Goal: Information Seeking & Learning: Learn about a topic

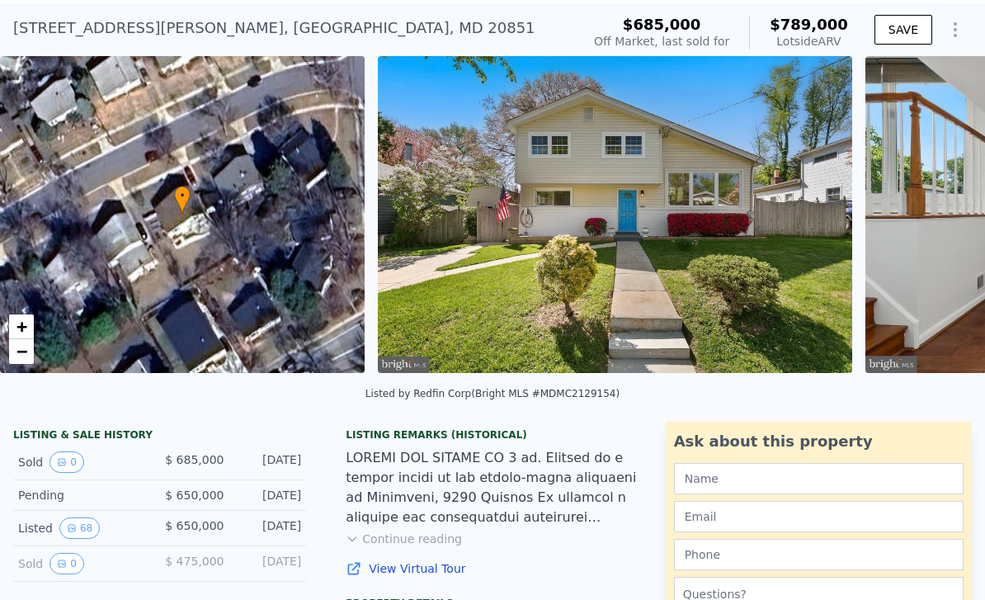
scroll to position [54, 0]
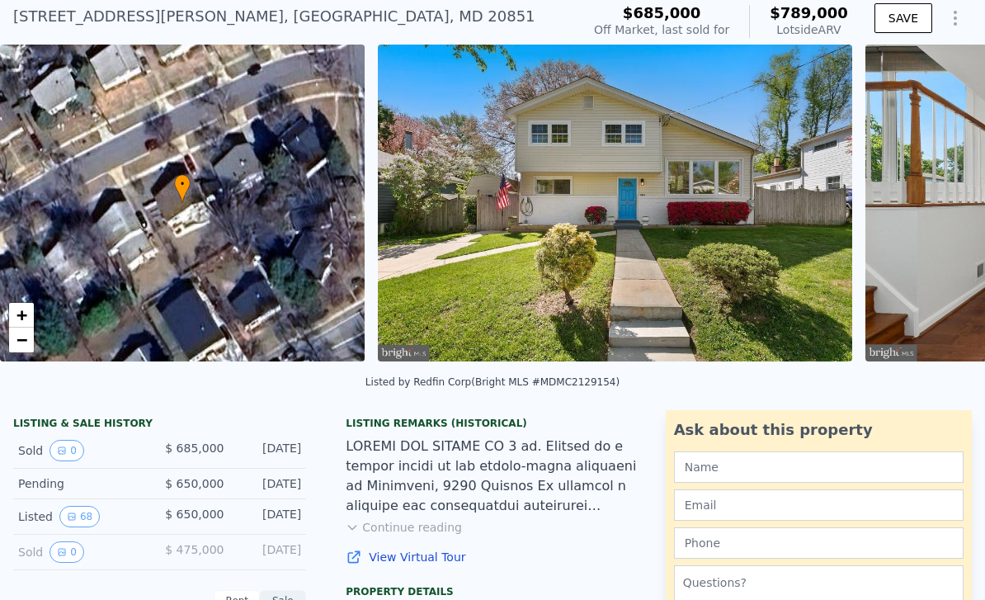
click at [434, 520] on button "Continue reading" at bounding box center [404, 527] width 116 height 17
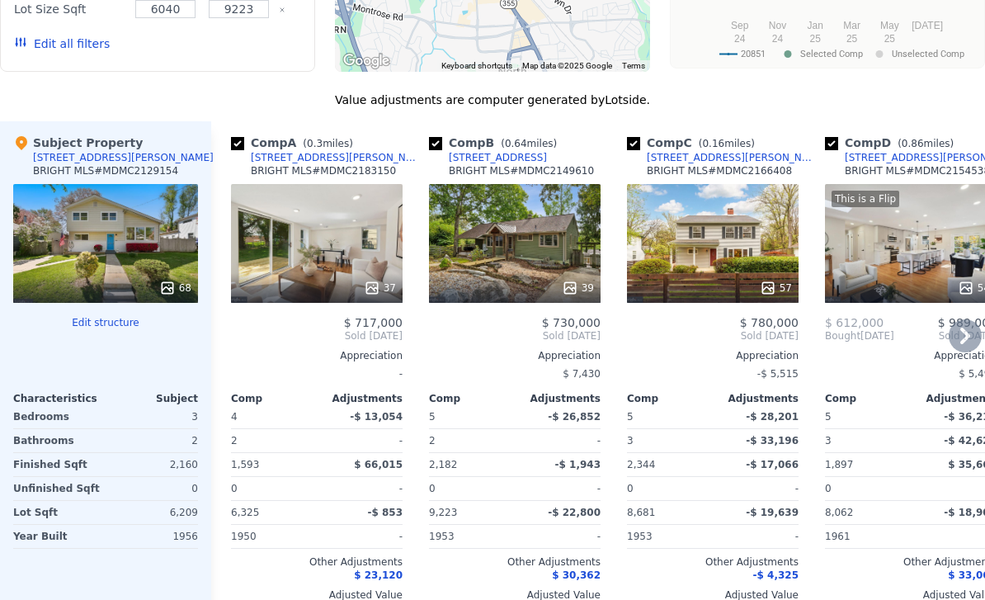
scroll to position [1824, 0]
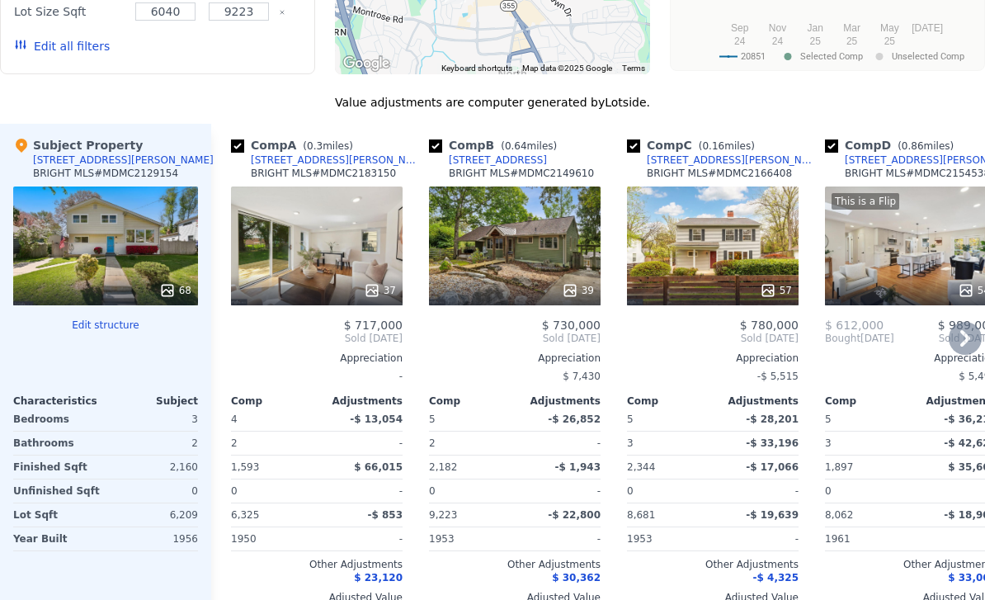
click at [299, 153] on div "5916 Lemay Rd" at bounding box center [337, 159] width 172 height 13
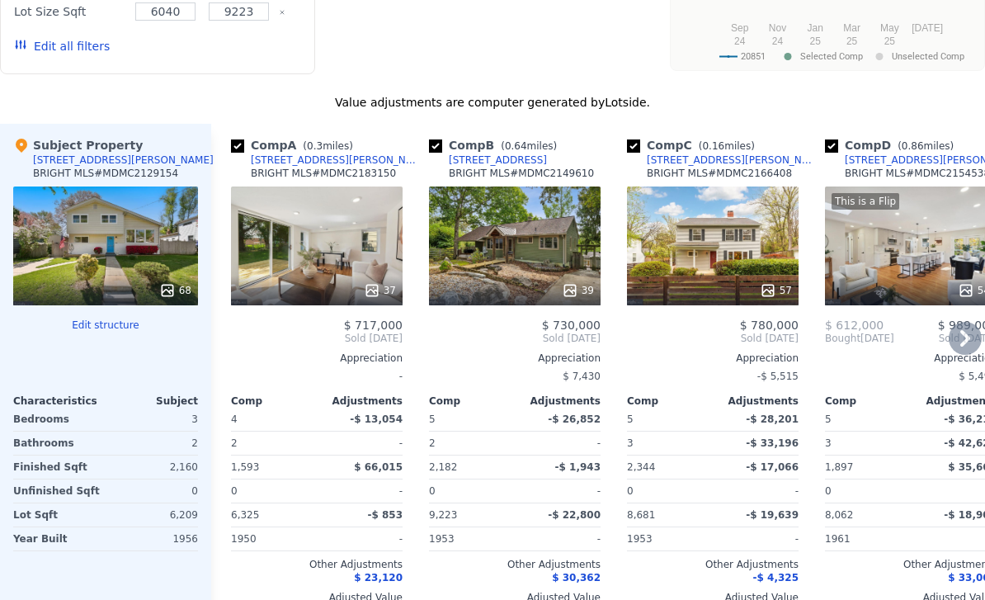
click at [385, 282] on div "37" at bounding box center [380, 290] width 32 height 17
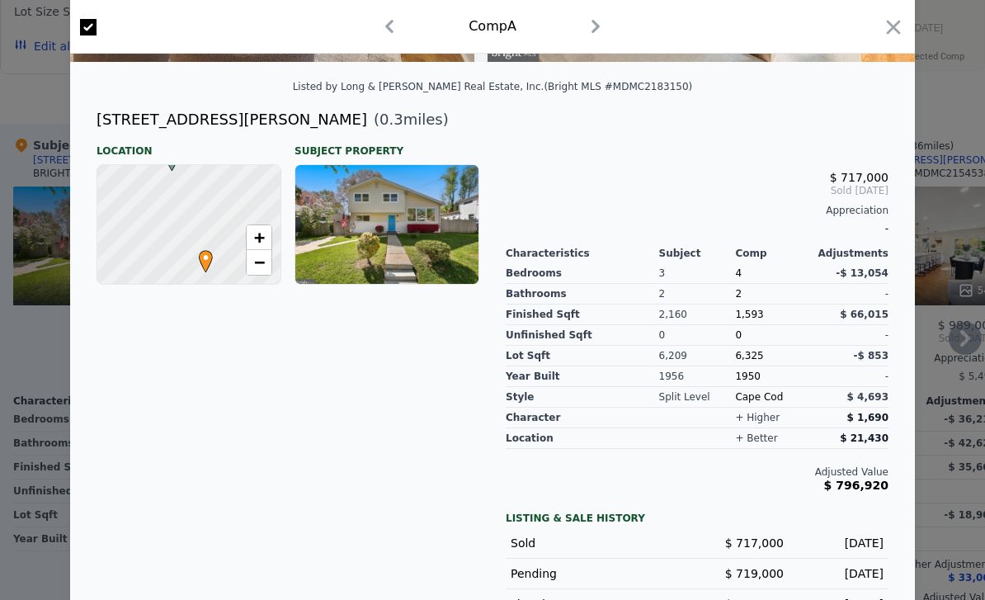
scroll to position [0, 2031]
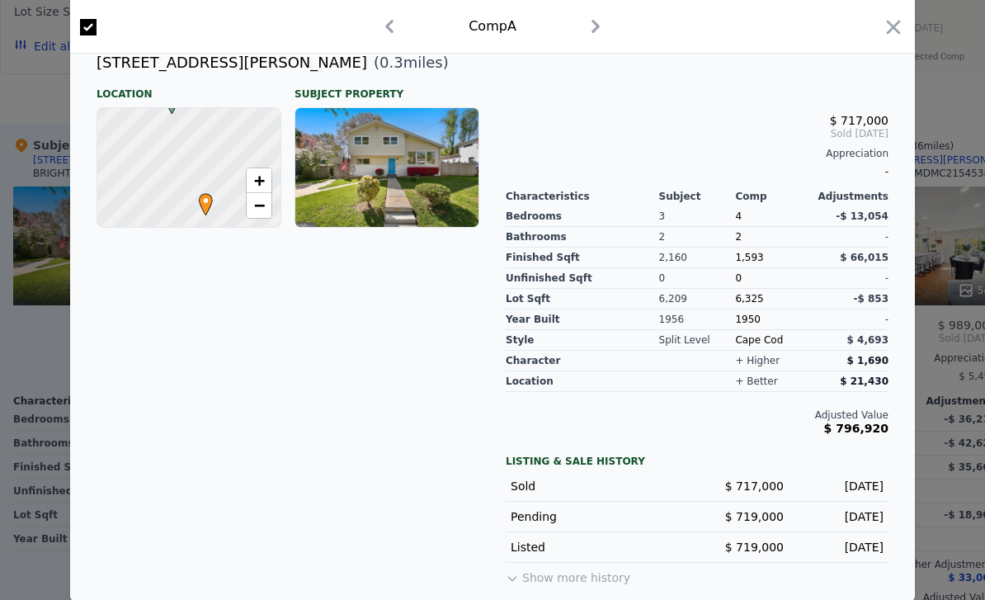
click at [916, 391] on div at bounding box center [492, 300] width 985 height 600
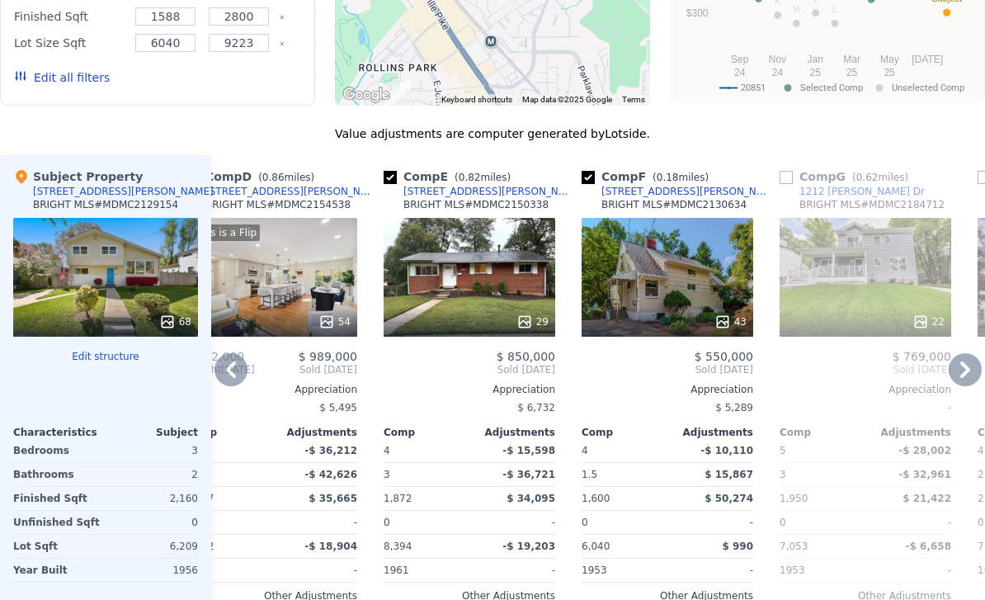
click at [710, 314] on div "43" at bounding box center [668, 322] width 158 height 17
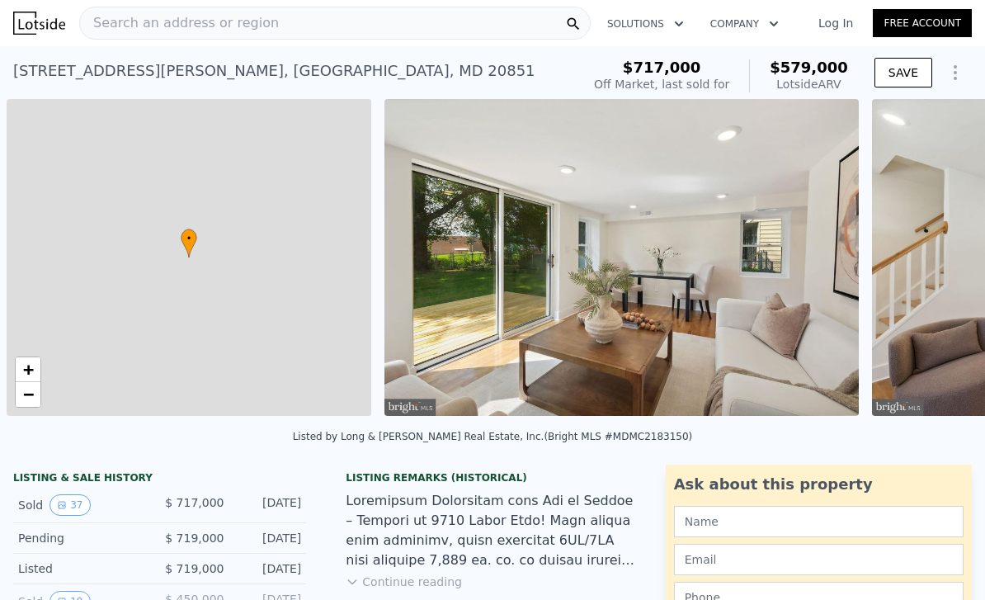
scroll to position [0, 7]
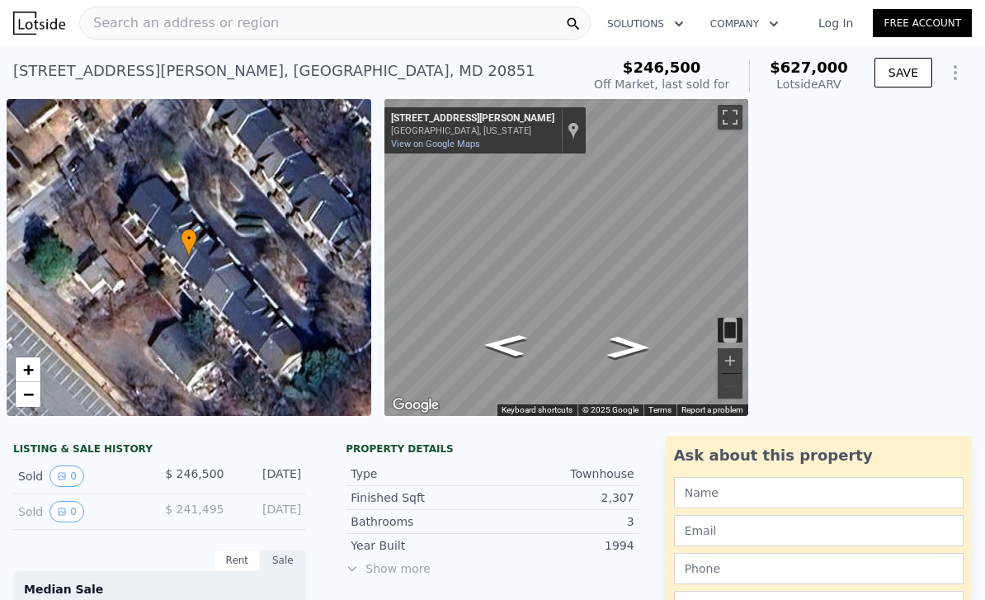
click at [287, 8] on div "Search an address or region" at bounding box center [335, 23] width 512 height 33
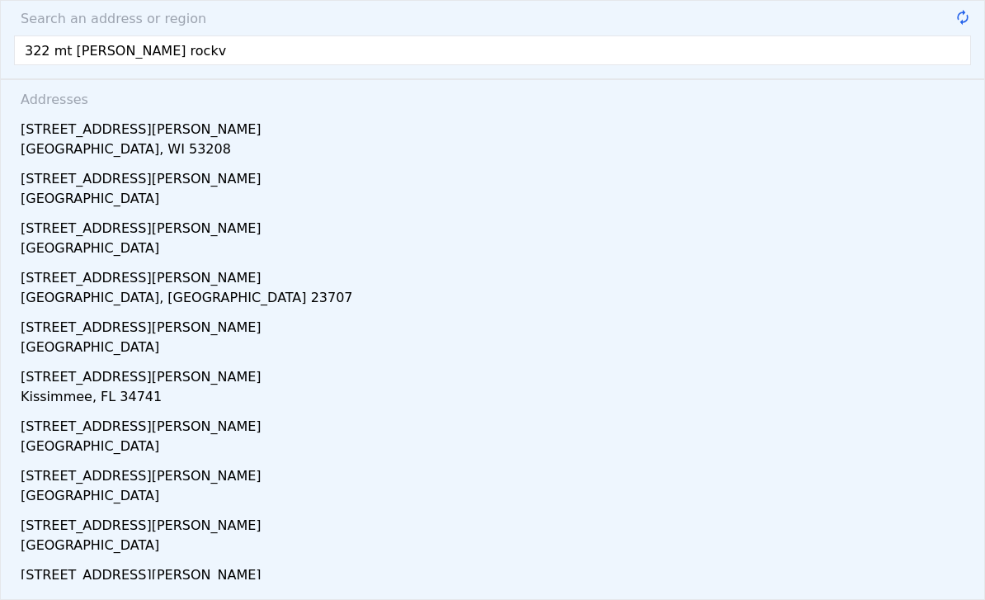
type input "322 mt Vernon rockvi"
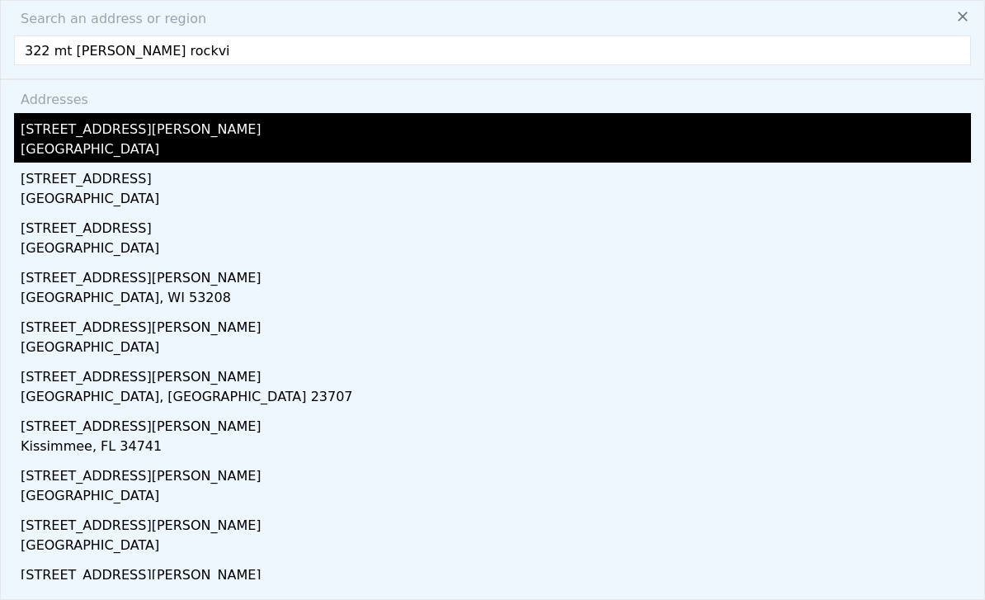
click at [123, 131] on div "322 Mt Vernon Place" at bounding box center [496, 126] width 951 height 26
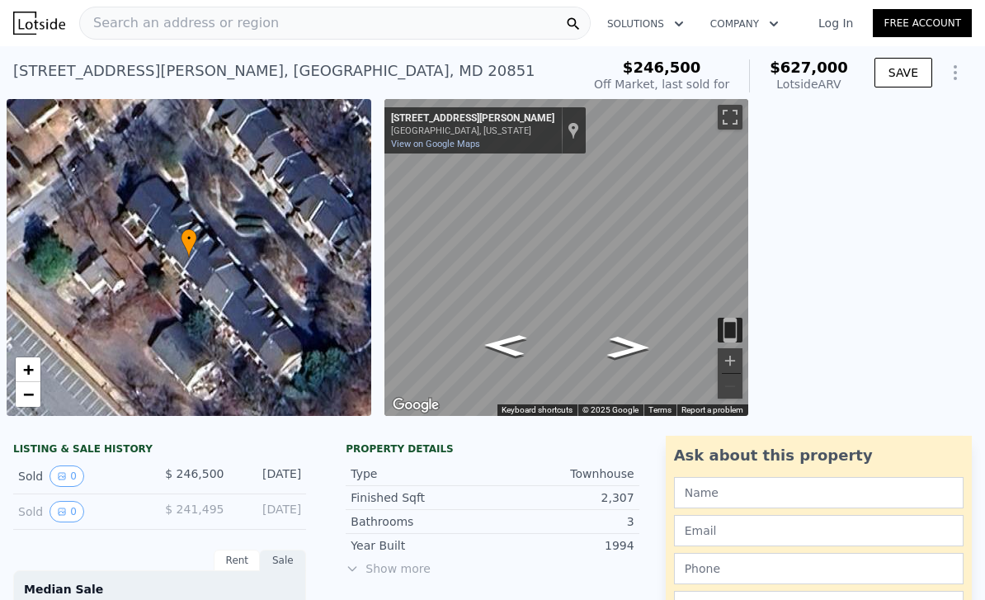
scroll to position [0, 7]
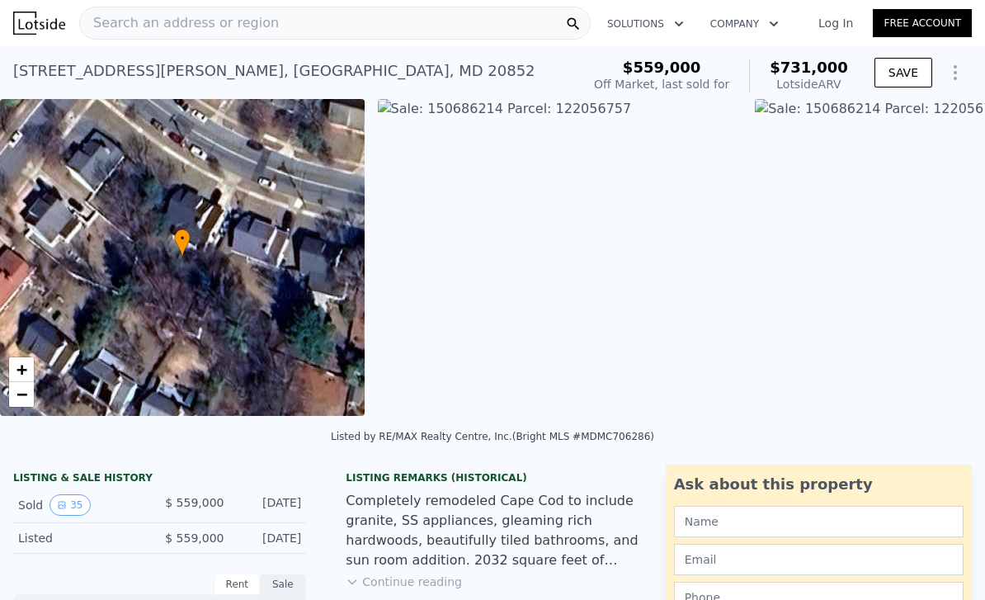
click at [341, 20] on div "Search an address or region" at bounding box center [335, 23] width 512 height 33
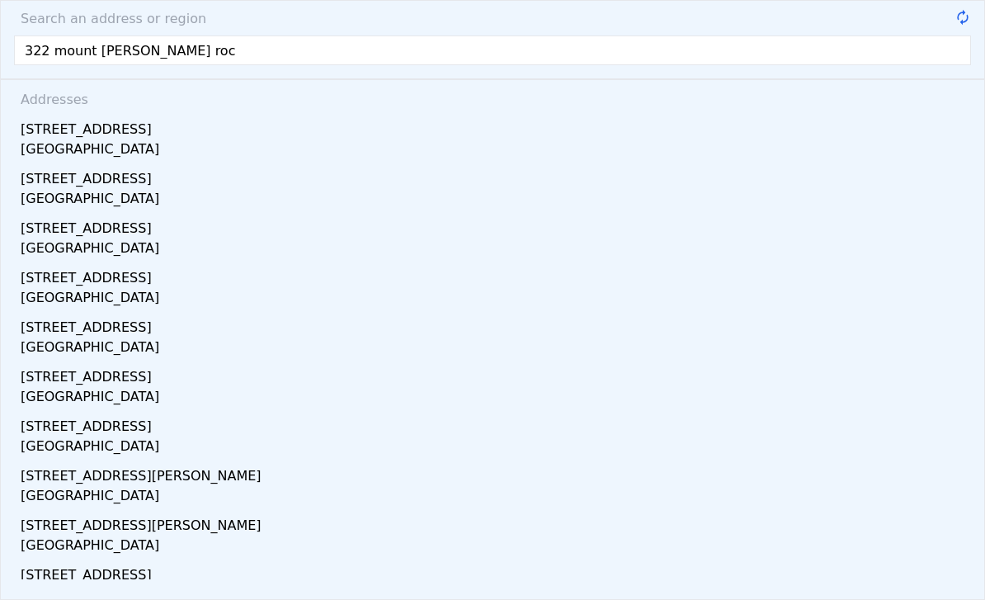
type input "322 mount vernon rock"
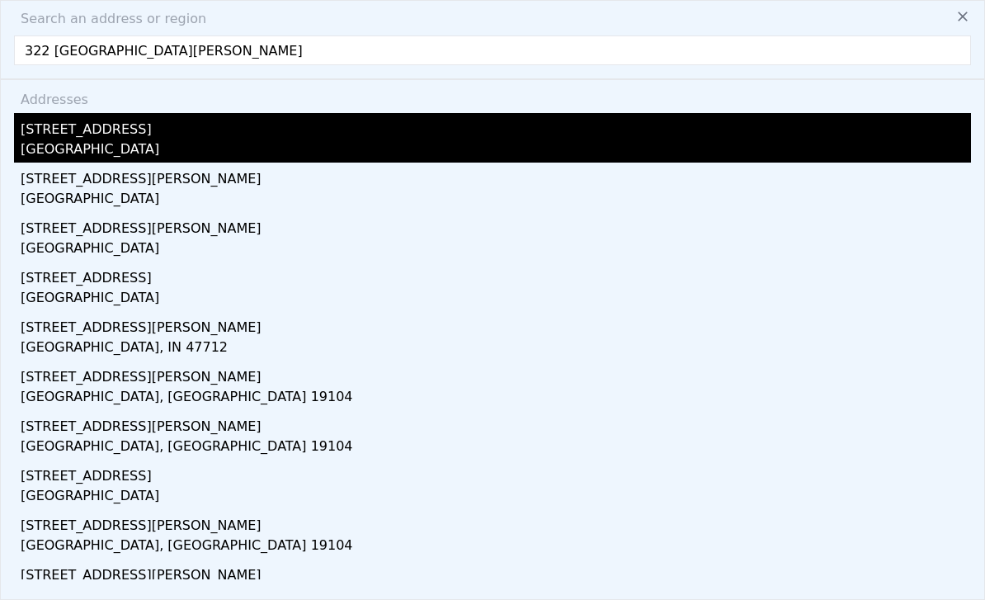
click at [132, 141] on div "Rockville, MD 20852" at bounding box center [496, 150] width 951 height 23
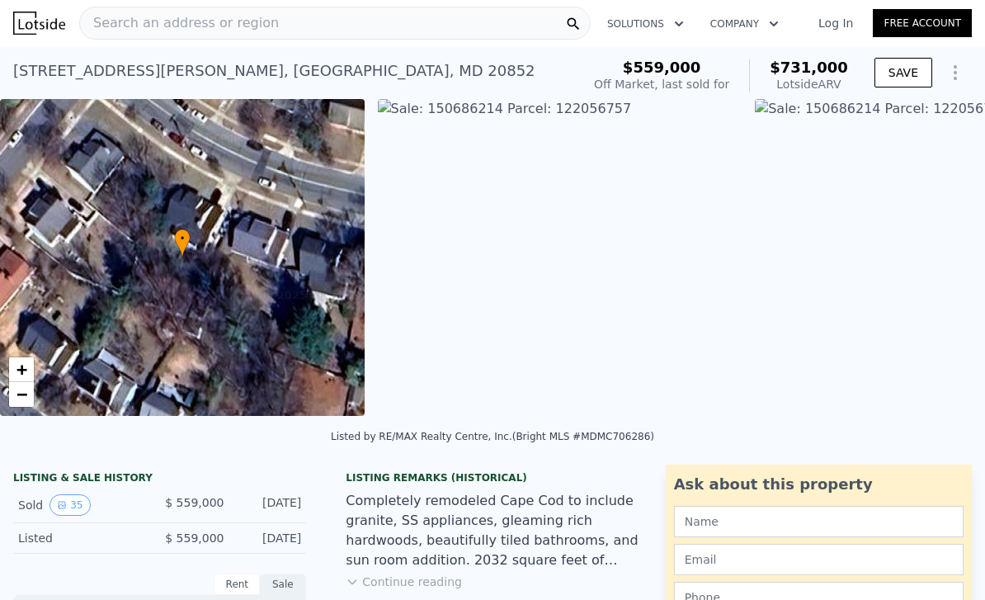
type input "4"
type input "3"
type input "1150"
type input "1717"
type input "5479"
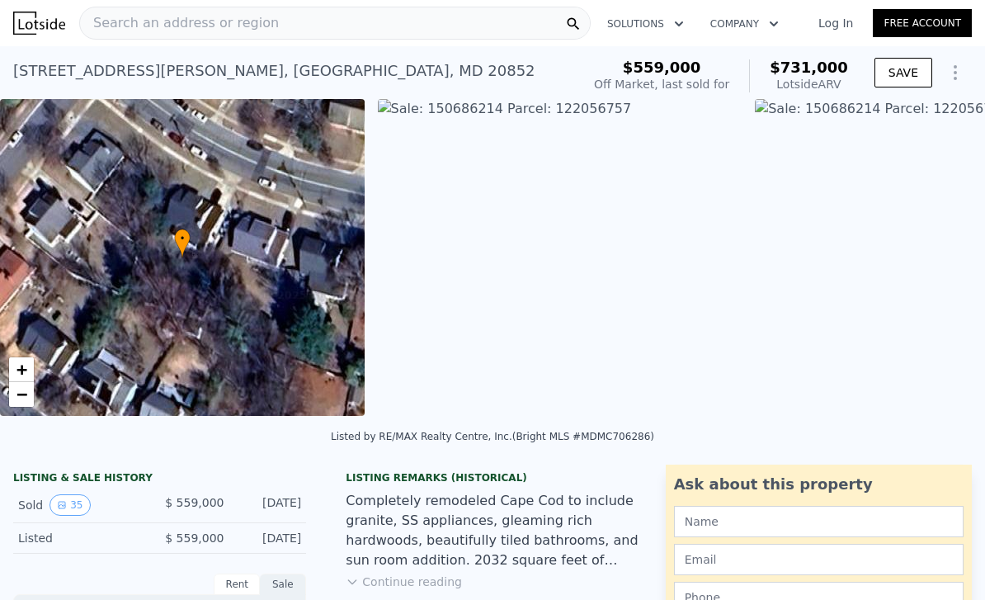
type input "11228"
type input "$ 721,000"
type input "5"
type input "-$ 14,781"
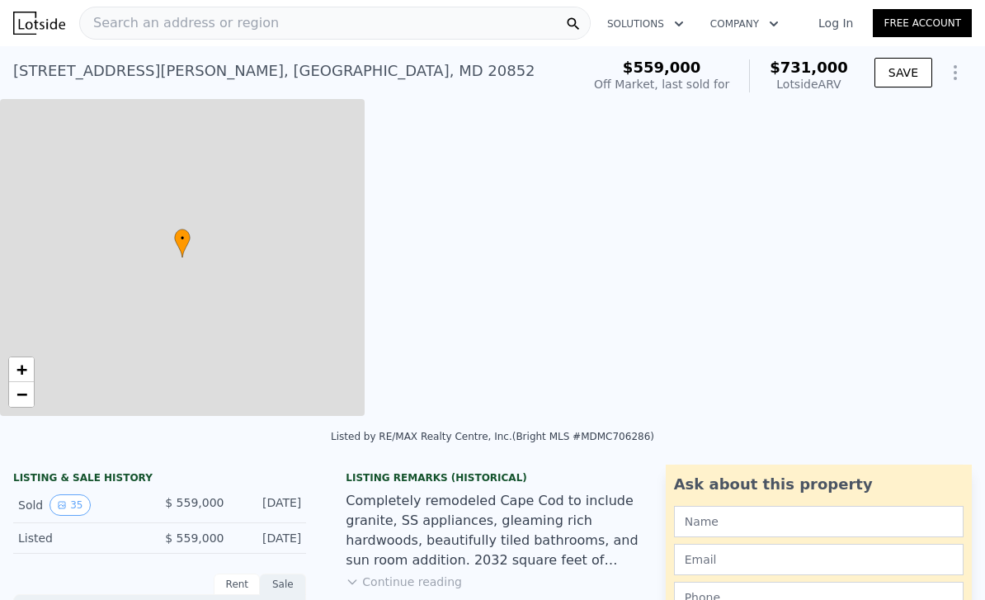
type input "$ 731,000"
type input "6"
type input "5"
type input "3.5"
type input "1522"
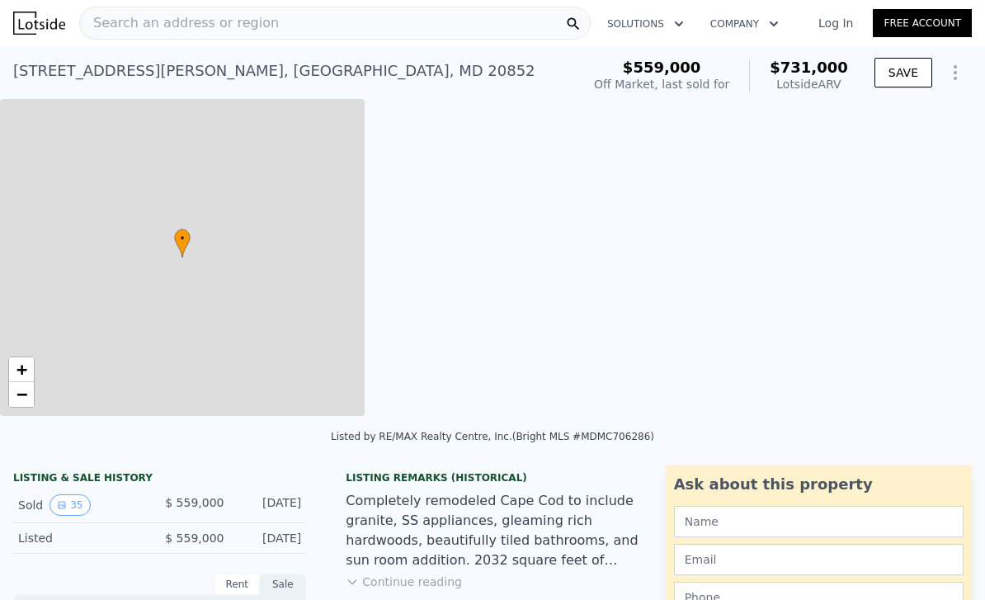
type input "2496"
type input "4984"
type input "11551"
type input "$ 84,413"
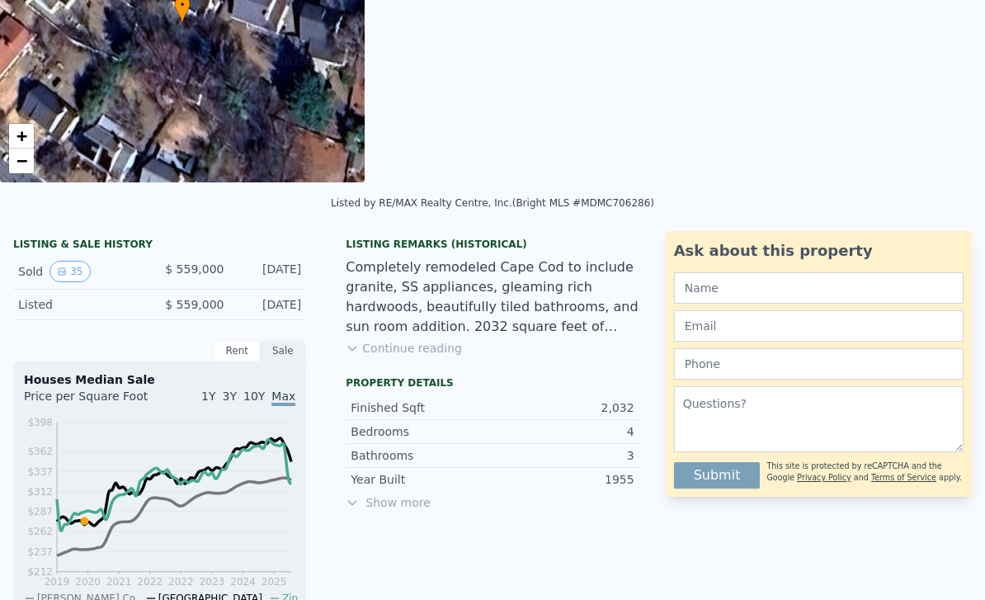
scroll to position [234, 0]
click at [382, 364] on div "Listing Remarks (Historical) Completely remodeled Cape Cod to include granite, …" at bounding box center [492, 303] width 319 height 132
click at [382, 363] on div "Listing Remarks (Historical) Completely remodeled Cape Cod to include granite, …" at bounding box center [492, 303] width 319 height 132
click at [363, 340] on button "Continue reading" at bounding box center [404, 347] width 116 height 17
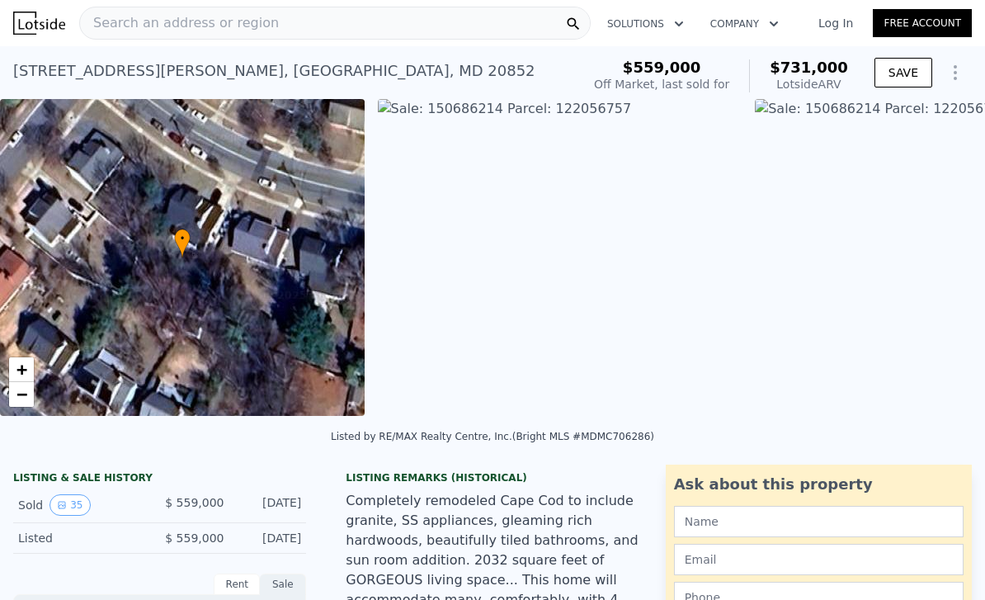
scroll to position [0, 0]
click at [329, 31] on div "Search an address or region" at bounding box center [335, 23] width 512 height 33
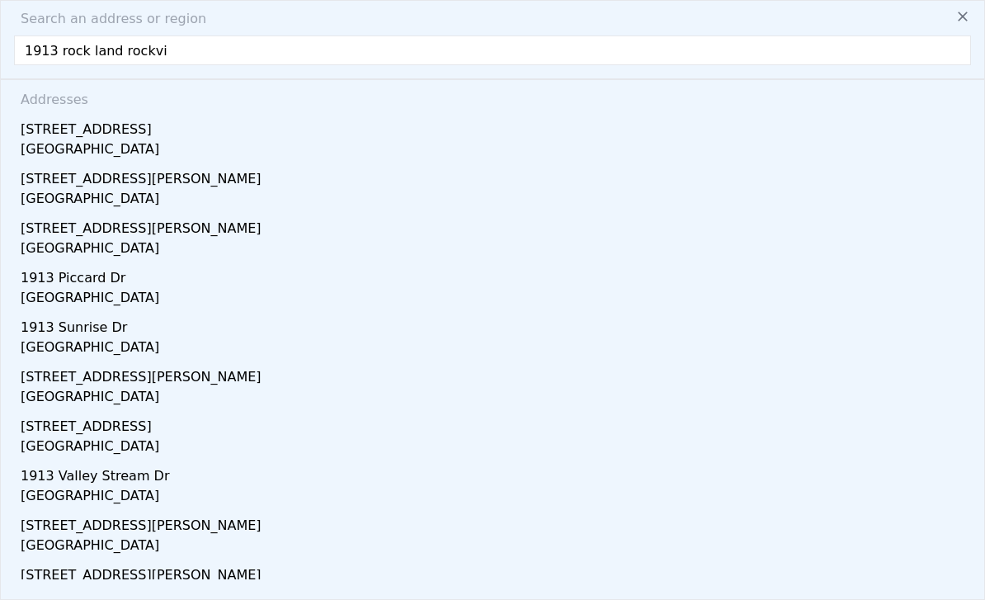
type input "1913 rock land rockvil"
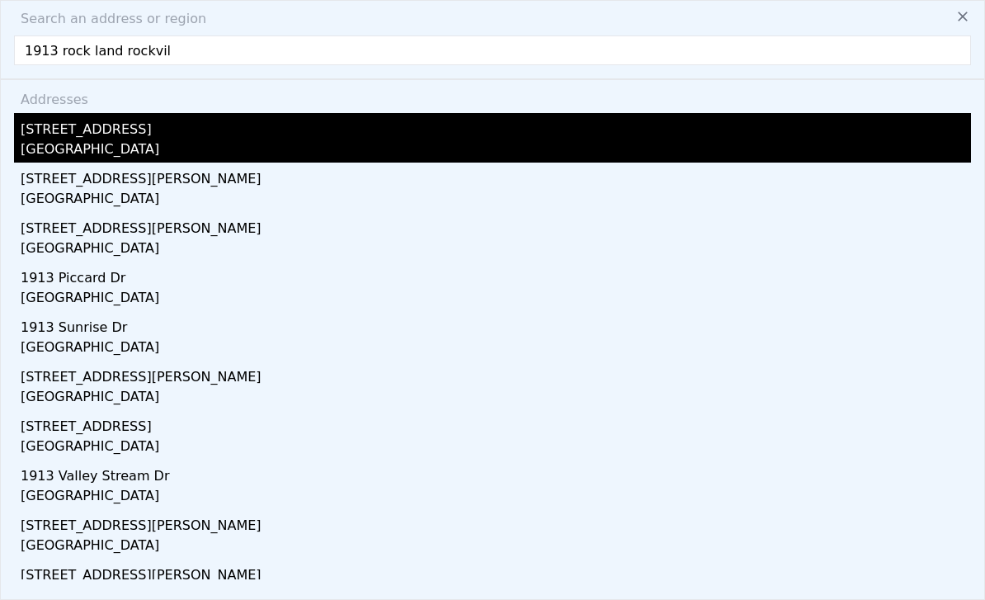
click at [148, 135] on div "1913 Rockland Ave" at bounding box center [496, 126] width 951 height 26
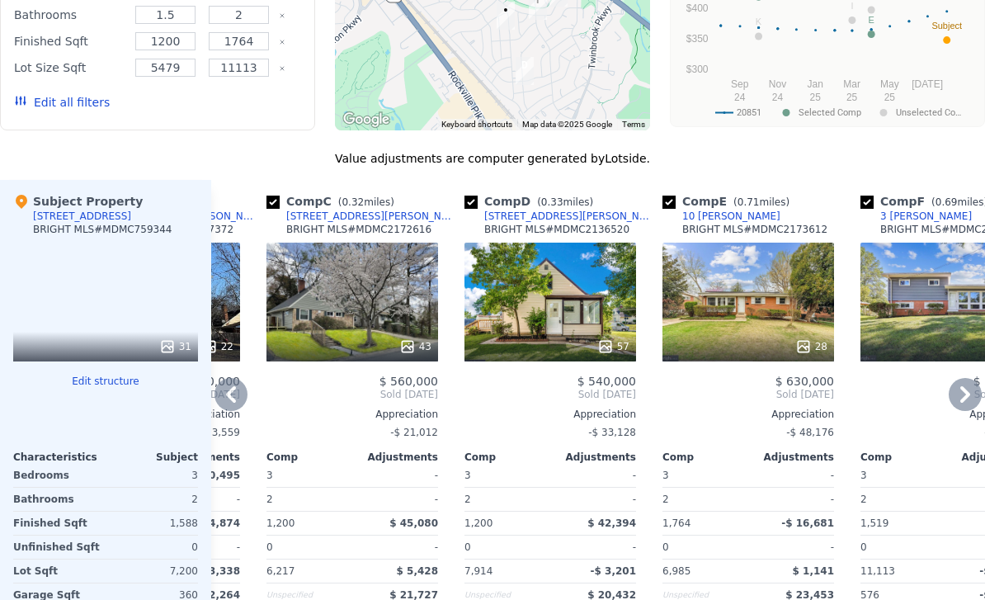
click at [533, 219] on div "[STREET_ADDRESS][PERSON_NAME]" at bounding box center [570, 216] width 172 height 13
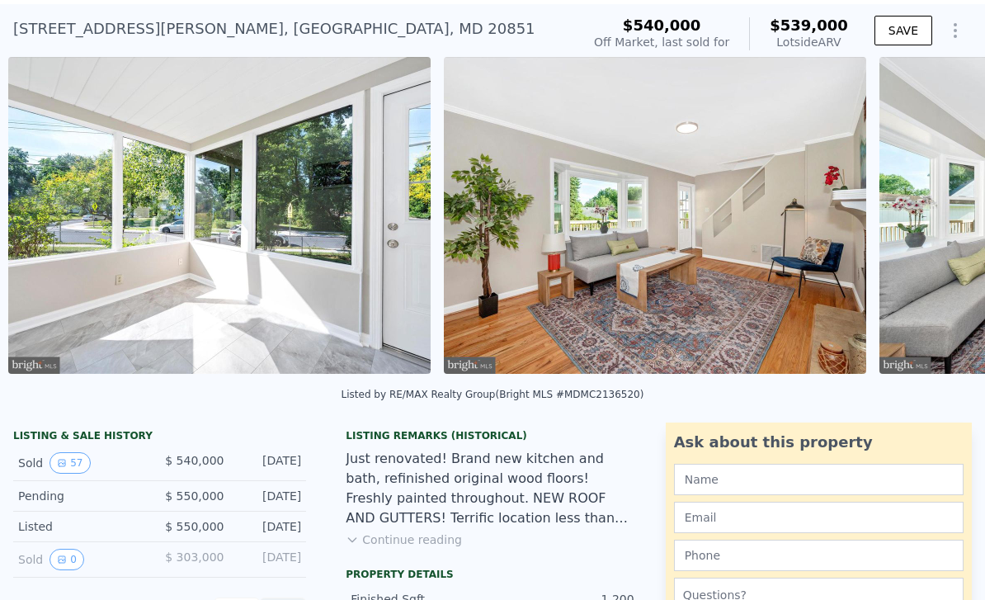
scroll to position [0, 2121]
click at [373, 539] on button "Continue reading" at bounding box center [404, 539] width 116 height 17
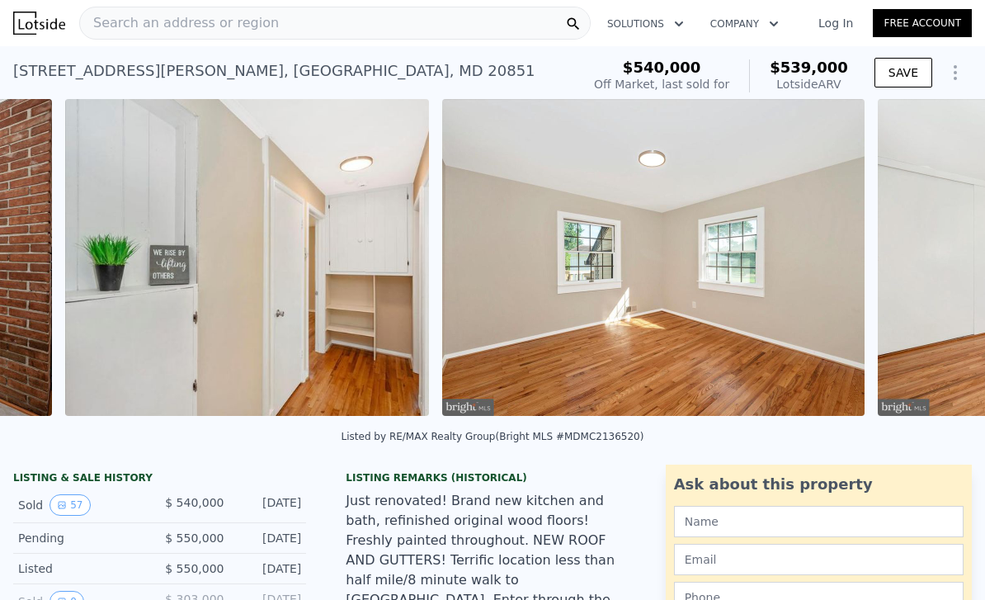
scroll to position [0, 8656]
